Goal: Information Seeking & Learning: Learn about a topic

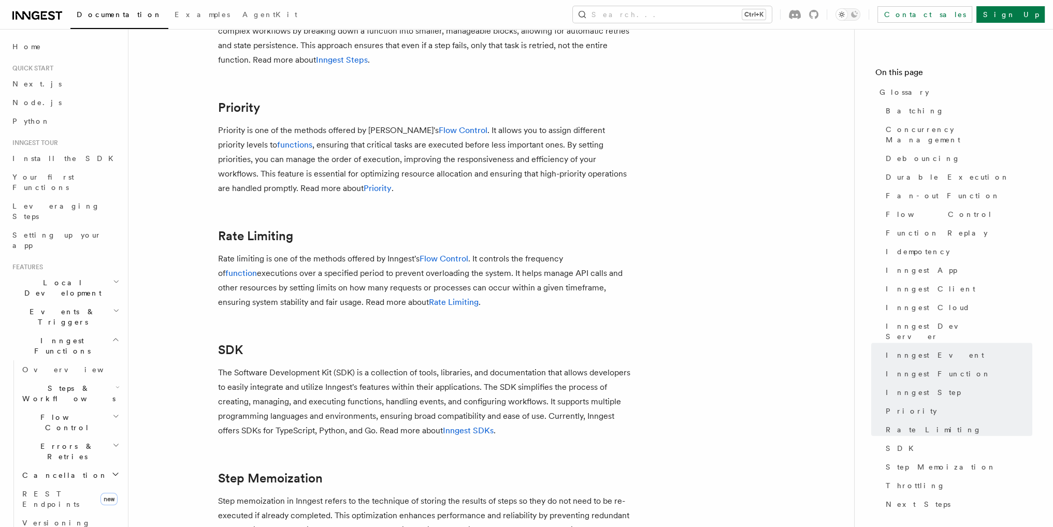
scroll to position [1804, 0]
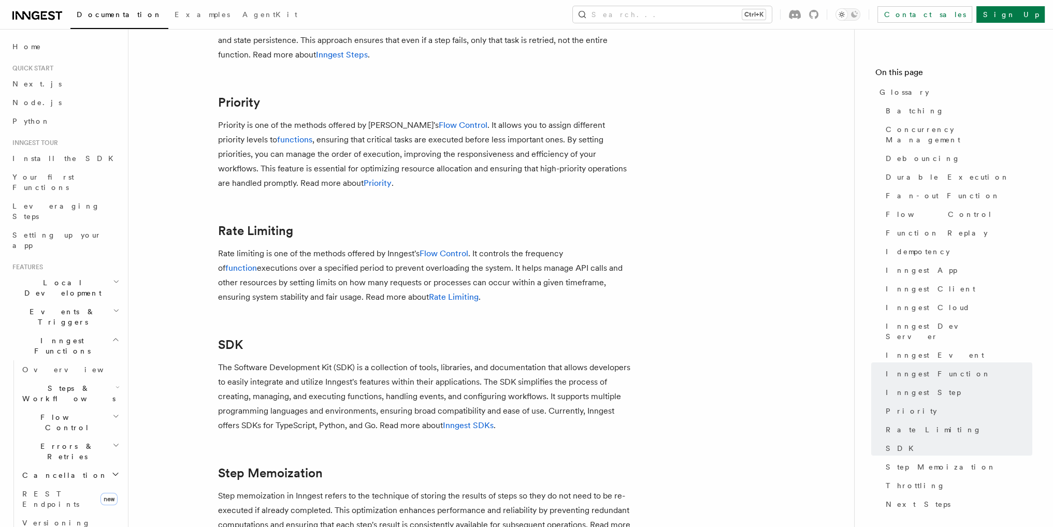
click at [429, 302] on link "Rate Limiting" at bounding box center [454, 297] width 50 height 10
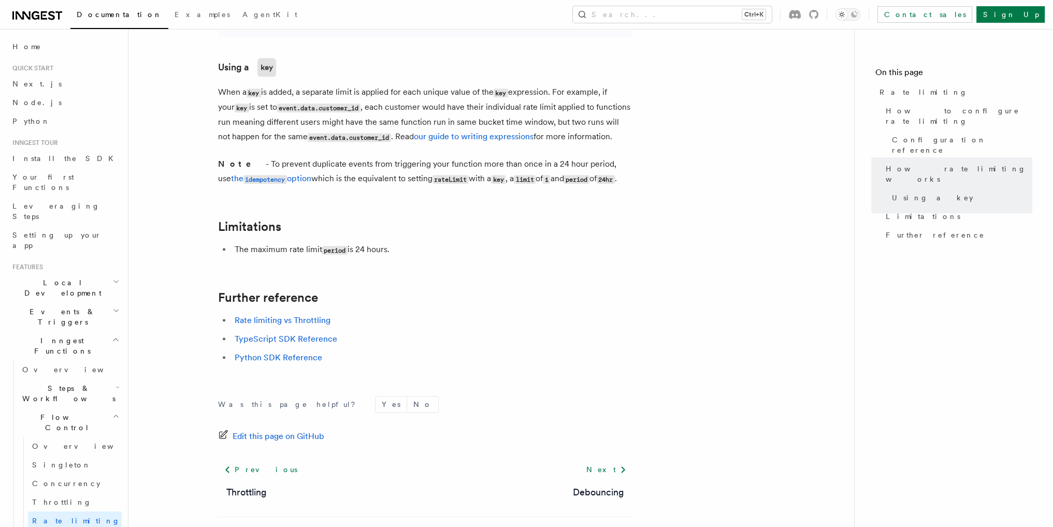
scroll to position [1570, 0]
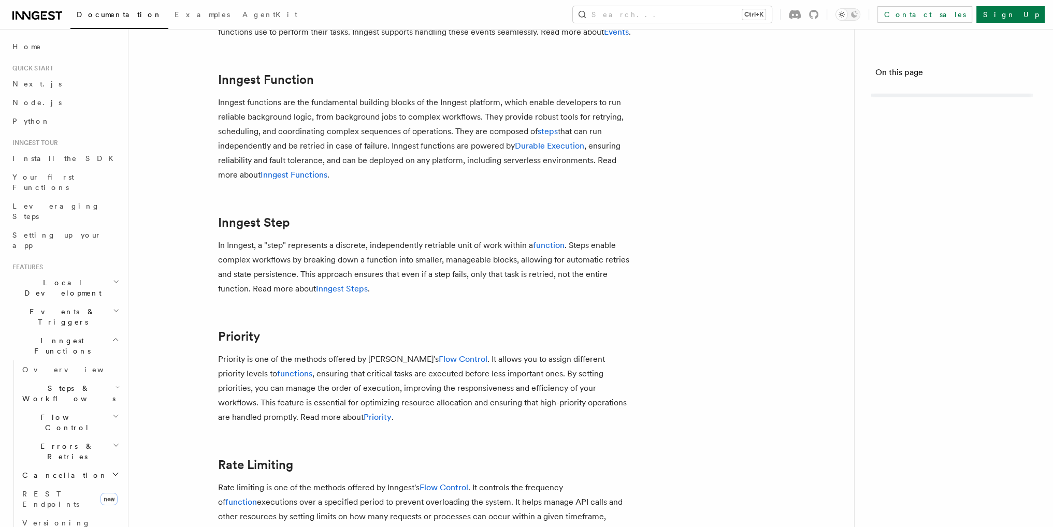
scroll to position [1804, 0]
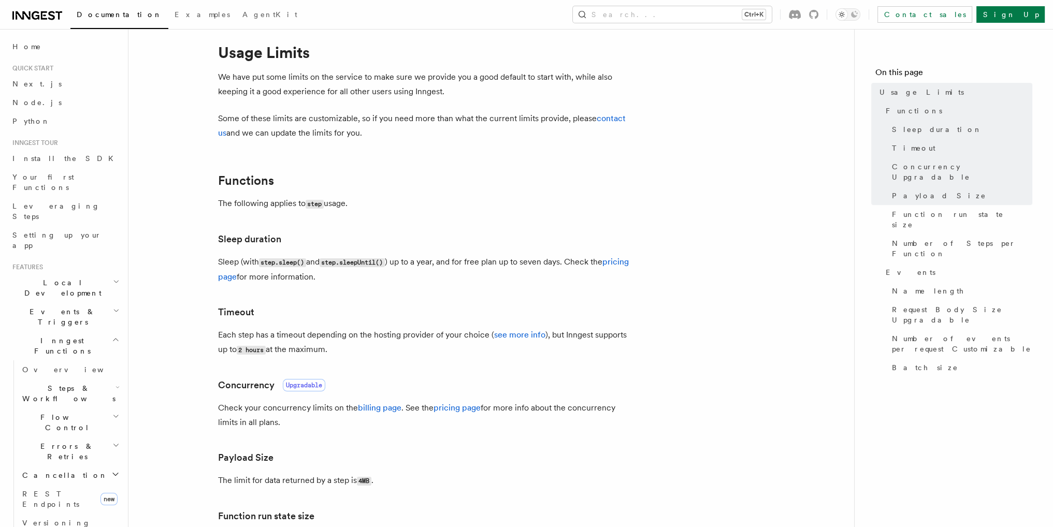
scroll to position [69, 0]
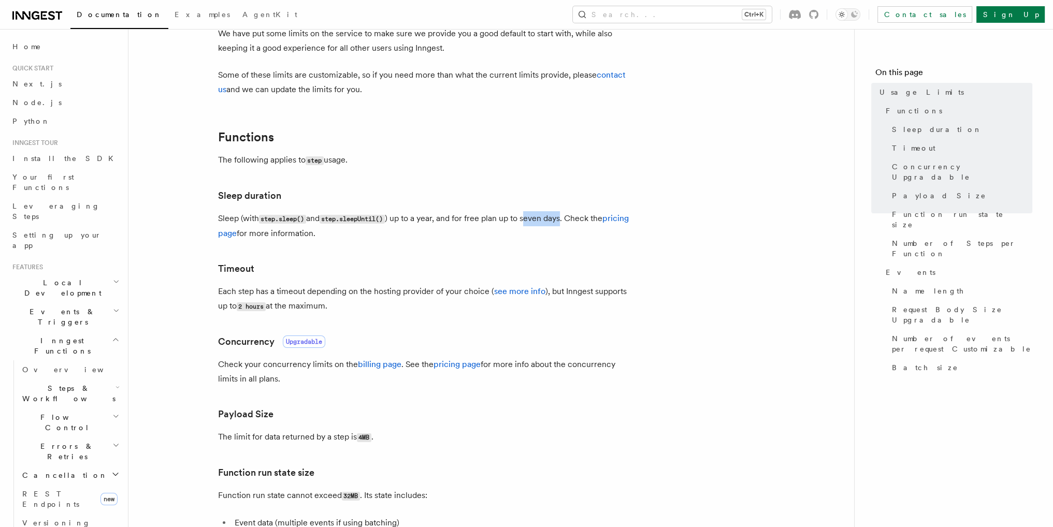
drag, startPoint x: 532, startPoint y: 221, endPoint x: 570, endPoint y: 216, distance: 38.1
click at [570, 216] on p "Sleep (with step.sleep() and step.sleepUntil() ) up to a year, and for free pla…" at bounding box center [425, 226] width 414 height 30
click at [487, 240] on p "Sleep (with step.sleep() and step.sleepUntil() ) up to a year, and for free pla…" at bounding box center [425, 226] width 414 height 30
drag, startPoint x: 505, startPoint y: 222, endPoint x: 549, endPoint y: 218, distance: 44.2
click at [549, 218] on p "Sleep (with step.sleep() and step.sleepUntil() ) up to a year, and for free pla…" at bounding box center [425, 226] width 414 height 30
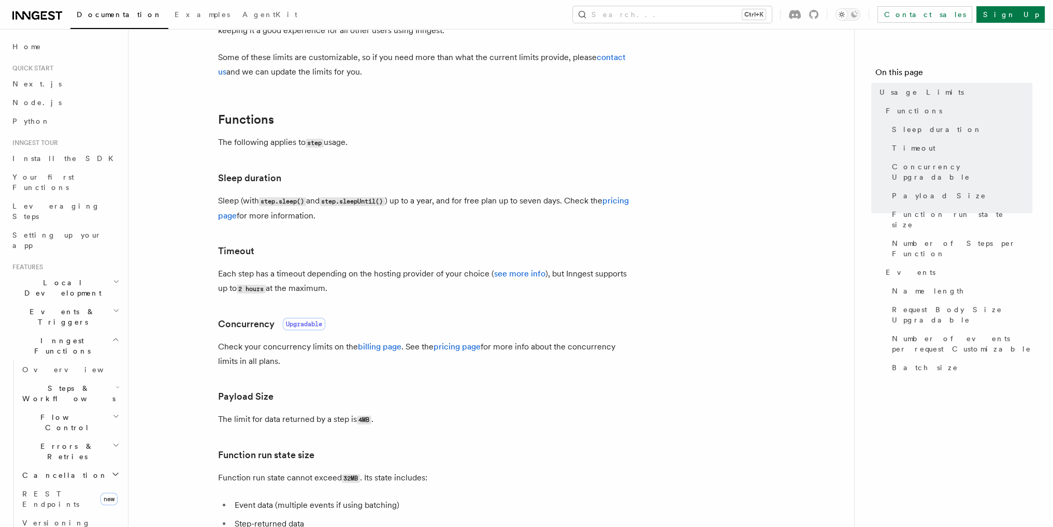
scroll to position [104, 0]
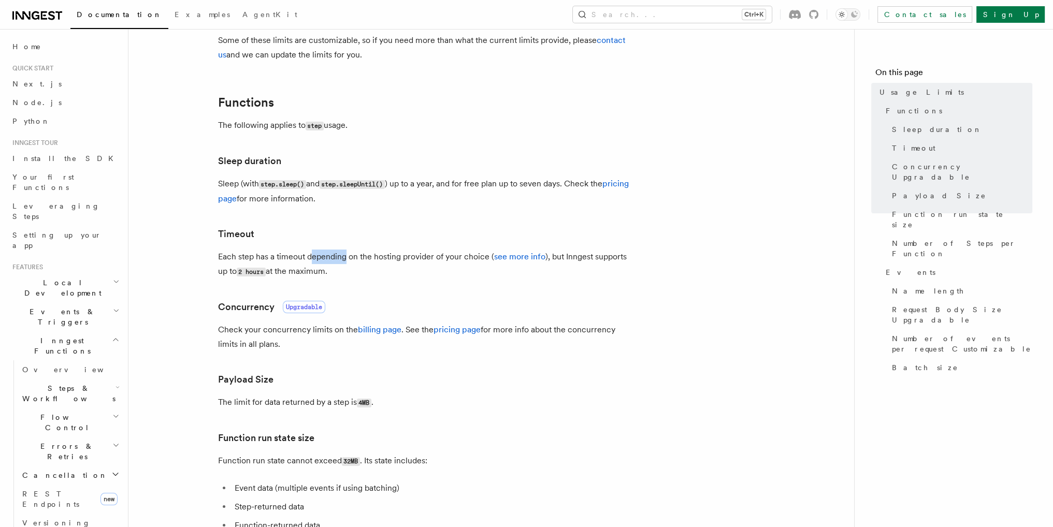
drag, startPoint x: 310, startPoint y: 261, endPoint x: 345, endPoint y: 259, distance: 35.3
click at [345, 259] on p "Each step has a timeout depending on the hosting provider of your choice ( see …" at bounding box center [425, 265] width 414 height 30
drag, startPoint x: 237, startPoint y: 276, endPoint x: 280, endPoint y: 274, distance: 43.0
click at [280, 274] on p "Each step has a timeout depending on the hosting provider of your choice ( see …" at bounding box center [425, 265] width 414 height 30
click at [312, 270] on p "Each step has a timeout depending on the hosting provider of your choice ( see …" at bounding box center [425, 265] width 414 height 30
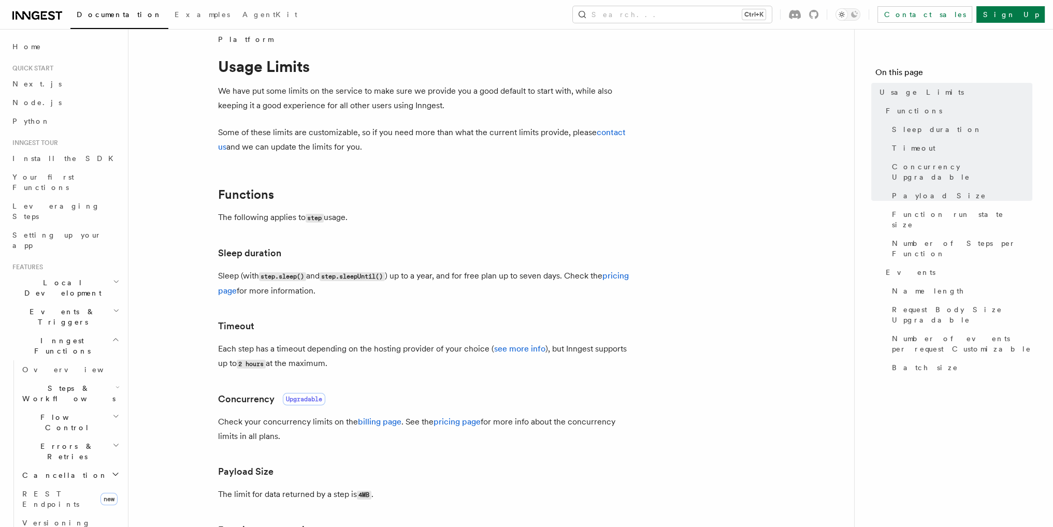
scroll to position [17, 0]
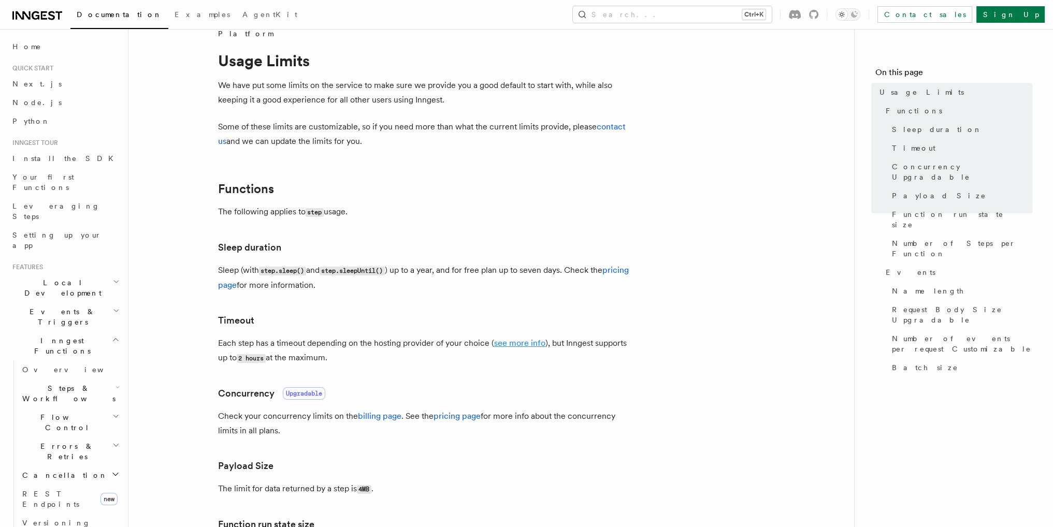
click at [517, 343] on link "see more info" at bounding box center [519, 343] width 51 height 10
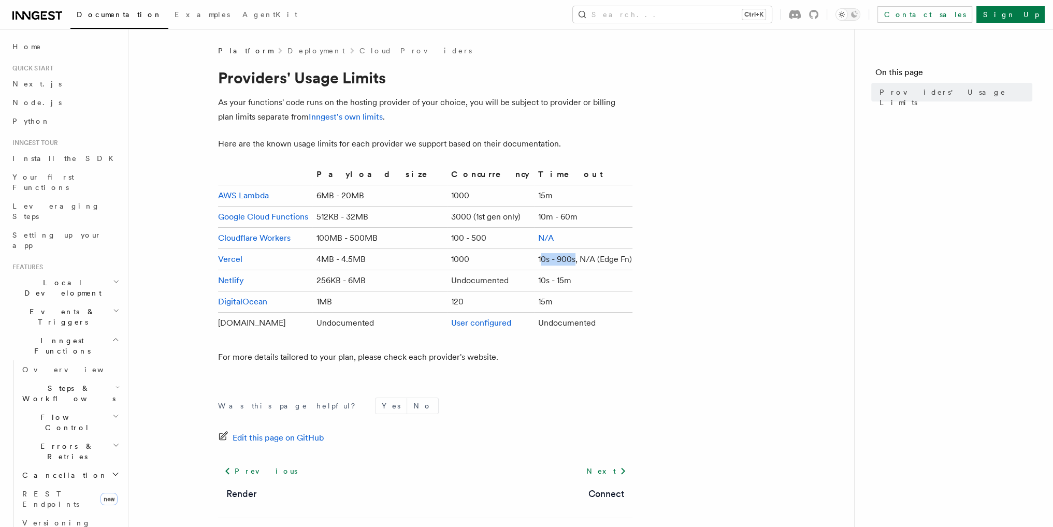
drag, startPoint x: 519, startPoint y: 261, endPoint x: 555, endPoint y: 257, distance: 36.4
click at [555, 257] on td "10s - 900s, N/A (Edge Fn)" at bounding box center [583, 259] width 98 height 21
click at [624, 278] on td "10s - 15m" at bounding box center [583, 280] width 98 height 21
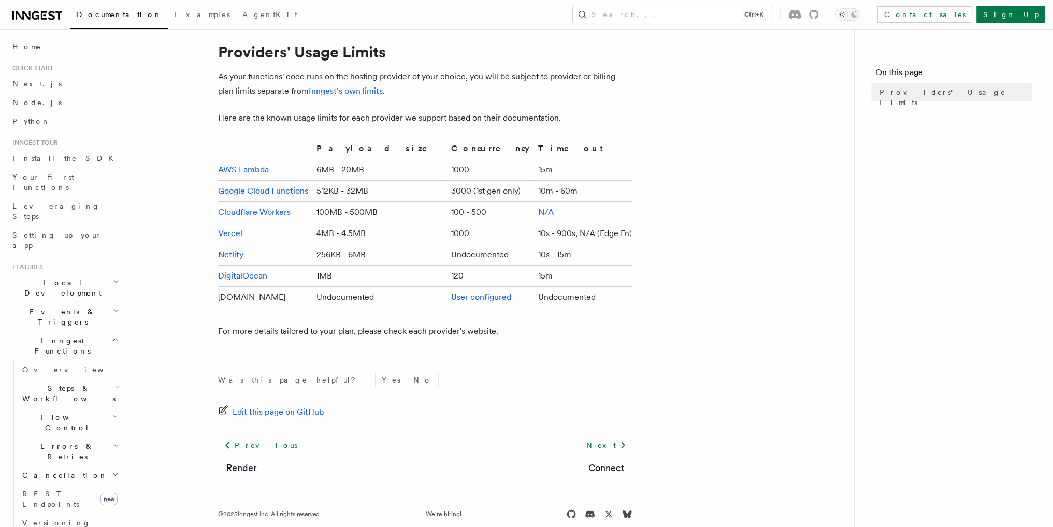
scroll to position [8, 0]
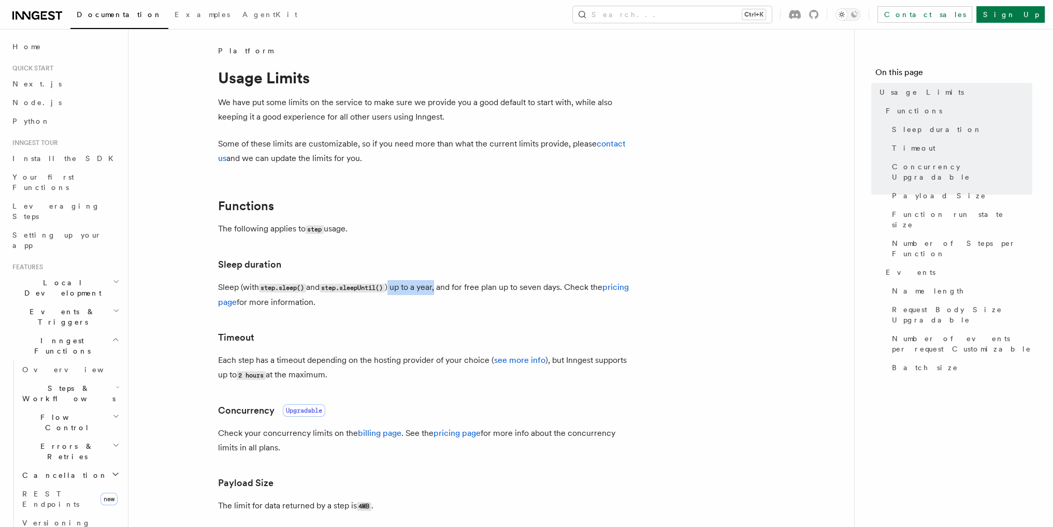
drag, startPoint x: 397, startPoint y: 290, endPoint x: 444, endPoint y: 286, distance: 47.8
click at [444, 286] on p "Sleep (with step.sleep() and step.sleepUntil() ) up to a year, and for free pla…" at bounding box center [425, 295] width 414 height 30
drag, startPoint x: 361, startPoint y: 284, endPoint x: 386, endPoint y: 284, distance: 24.9
click at [380, 284] on code "step.sleepUntil()" at bounding box center [352, 288] width 65 height 9
drag, startPoint x: 446, startPoint y: 287, endPoint x: 571, endPoint y: 279, distance: 124.6
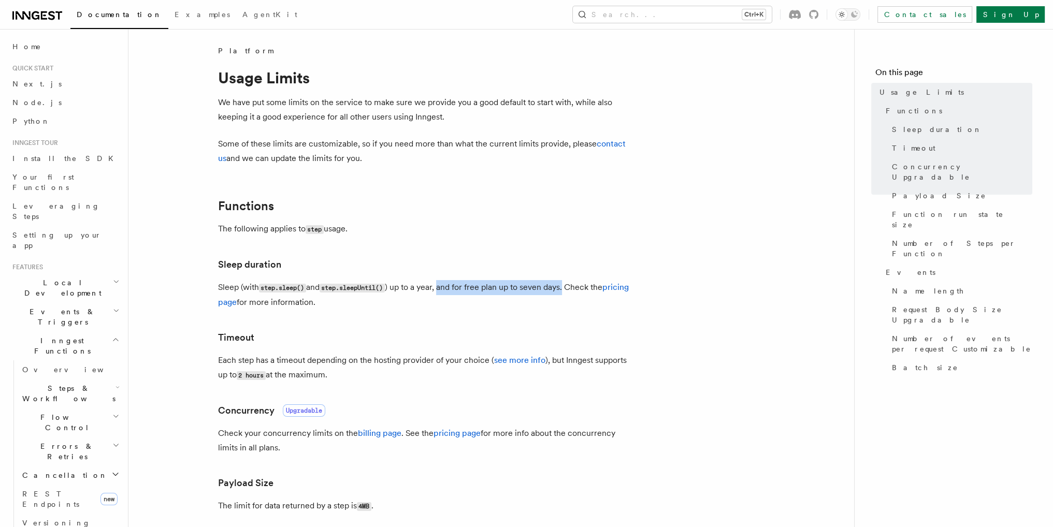
click at [574, 309] on p "Sleep (with step.sleep() and step.sleepUntil() ) up to a year, and for free pla…" at bounding box center [425, 295] width 414 height 30
